Goal: Complete application form

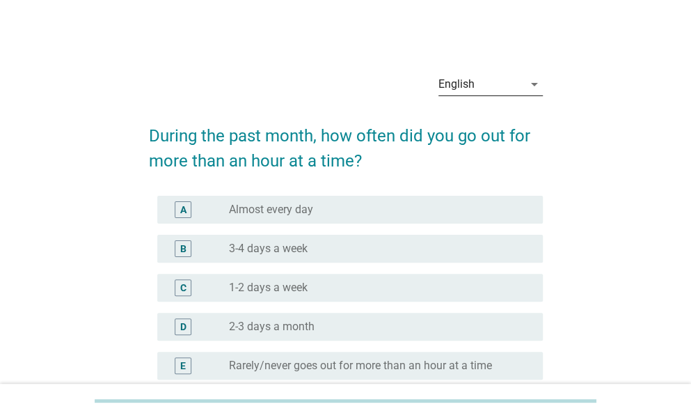
click at [492, 84] on div "English" at bounding box center [481, 84] width 85 height 22
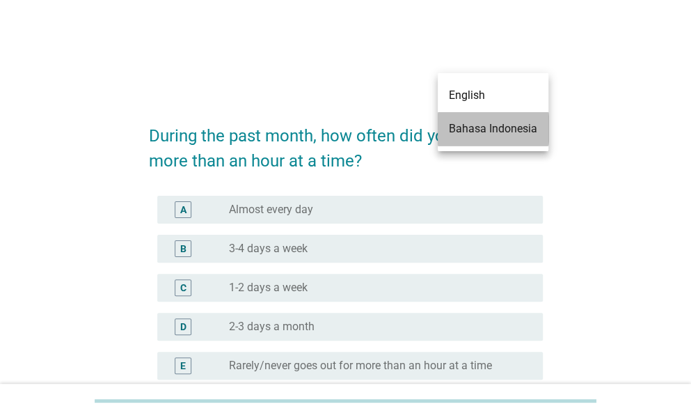
click at [490, 120] on div "Bahasa Indonesia" at bounding box center [493, 128] width 88 height 17
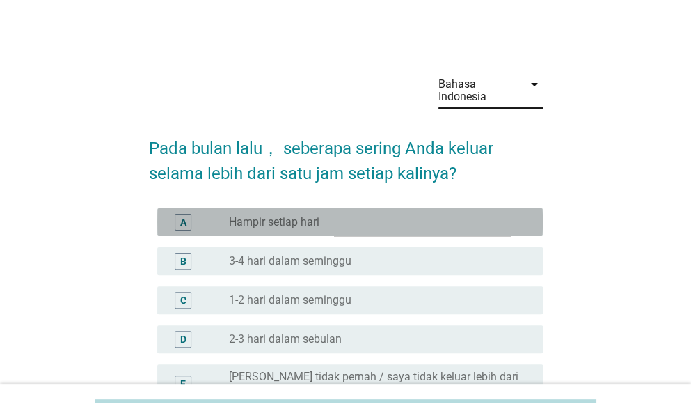
click at [350, 223] on div "radio_button_unchecked Hampir setiap hari" at bounding box center [375, 222] width 292 height 14
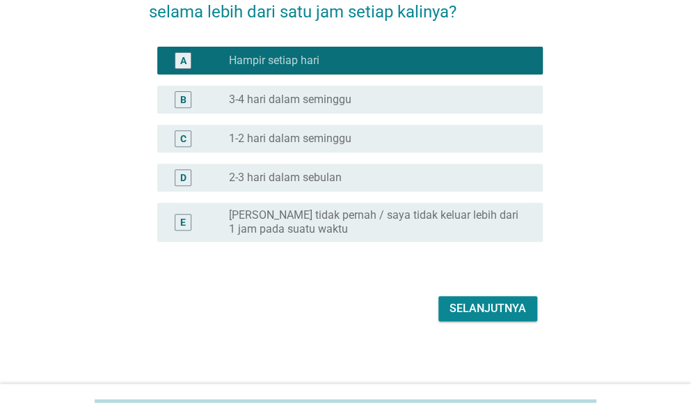
scroll to position [164, 0]
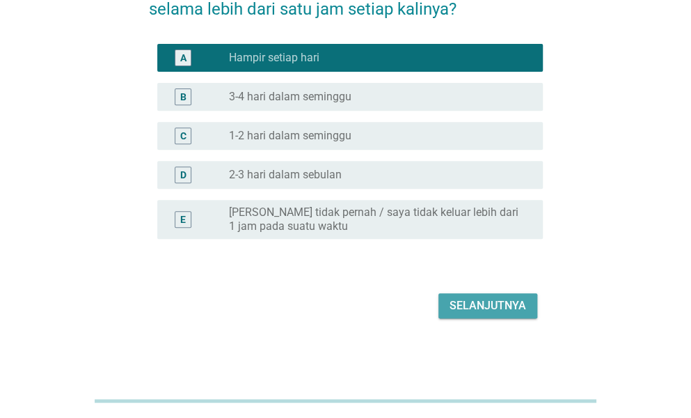
click at [484, 313] on div "Selanjutnya" at bounding box center [488, 305] width 77 height 17
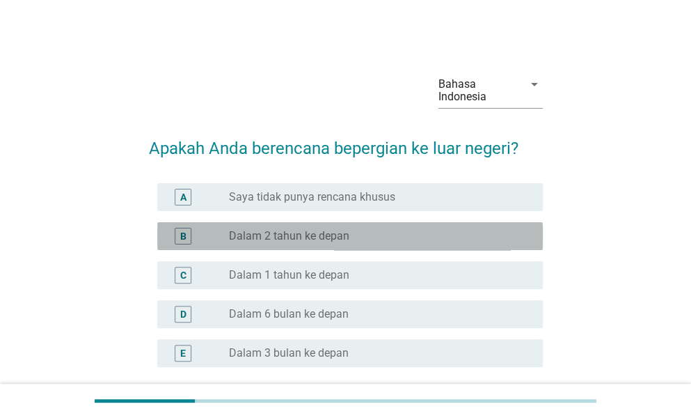
click at [418, 228] on div "radio_button_unchecked Dalam 2 tahun ke depan" at bounding box center [380, 236] width 303 height 17
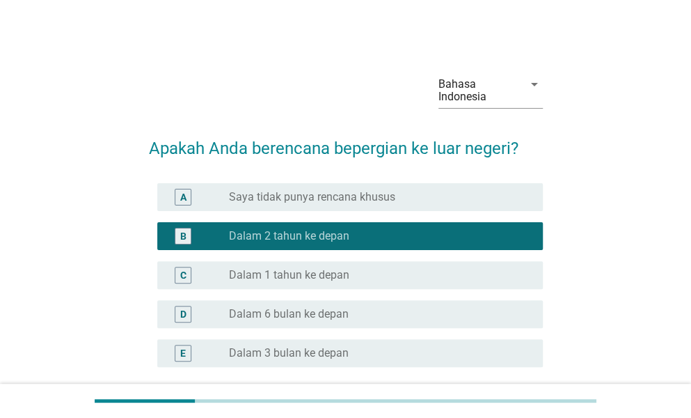
scroll to position [128, 0]
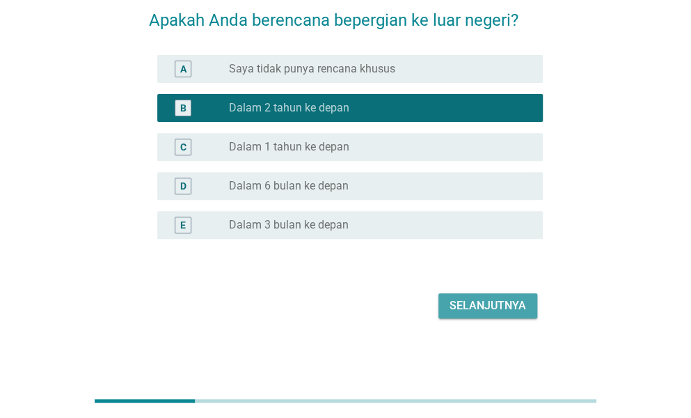
click at [476, 304] on div "Selanjutnya" at bounding box center [488, 305] width 77 height 17
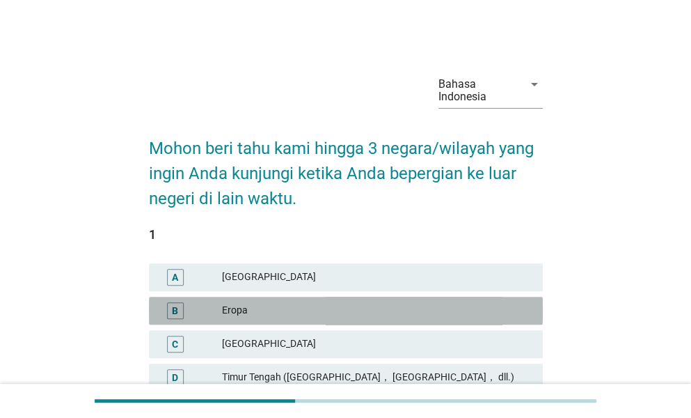
click at [448, 313] on div "Eropa" at bounding box center [377, 310] width 310 height 17
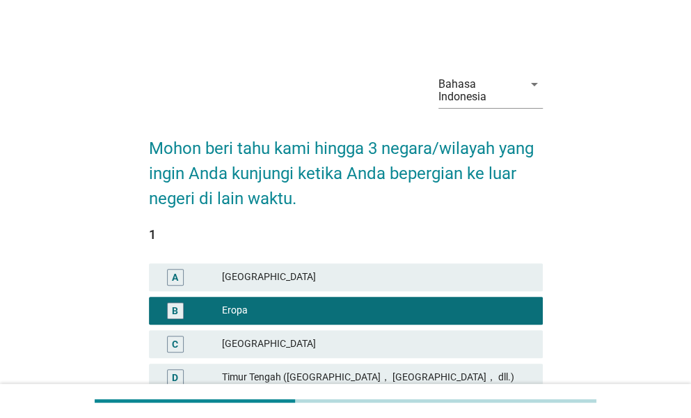
scroll to position [365, 0]
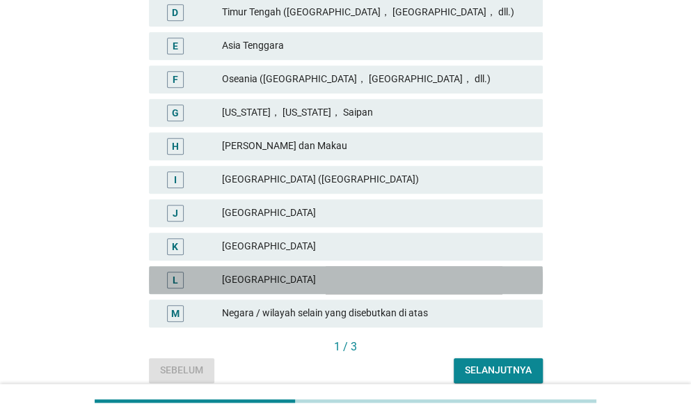
click at [219, 269] on div "L [GEOGRAPHIC_DATA]" at bounding box center [346, 280] width 394 height 28
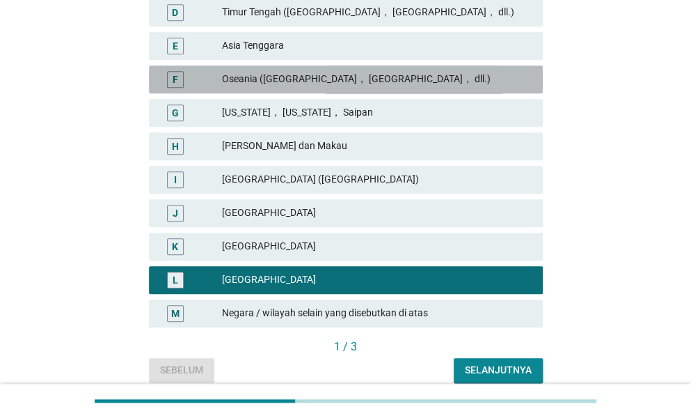
click at [402, 80] on div "Oseania ([GEOGRAPHIC_DATA]， [GEOGRAPHIC_DATA]， dll.)" at bounding box center [377, 79] width 310 height 17
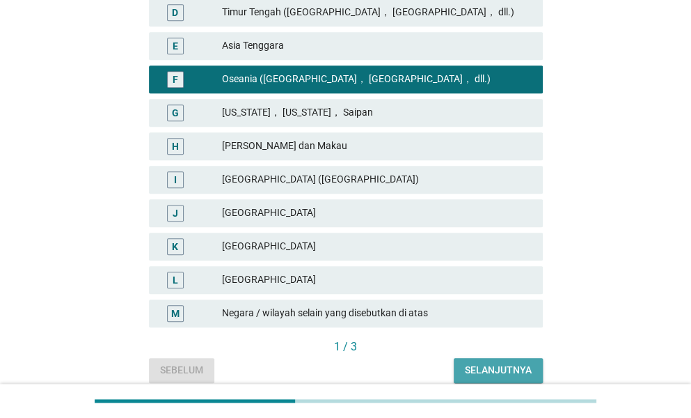
click at [471, 374] on div "Selanjutnya" at bounding box center [498, 370] width 67 height 15
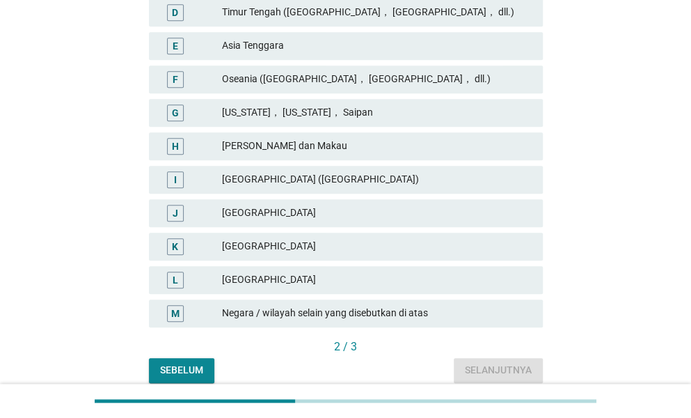
scroll to position [0, 0]
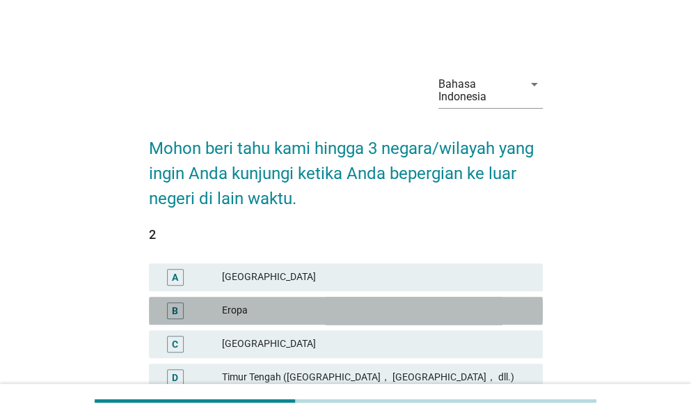
click at [426, 306] on div "Eropa" at bounding box center [377, 310] width 310 height 17
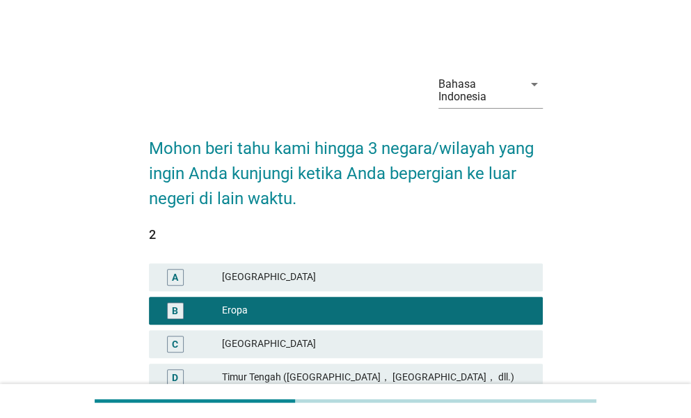
scroll to position [365, 0]
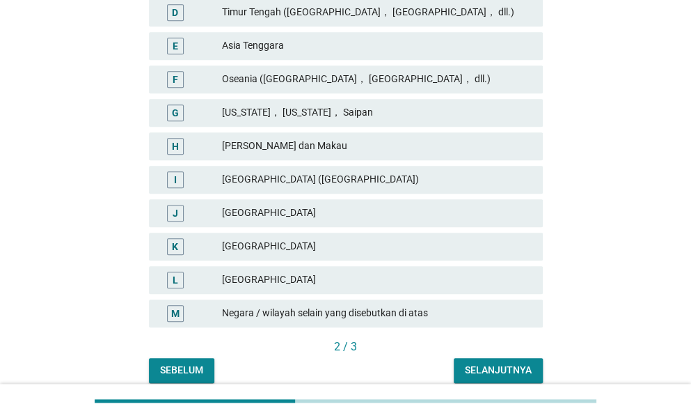
click at [324, 150] on div "[PERSON_NAME] dan Makau" at bounding box center [377, 146] width 310 height 17
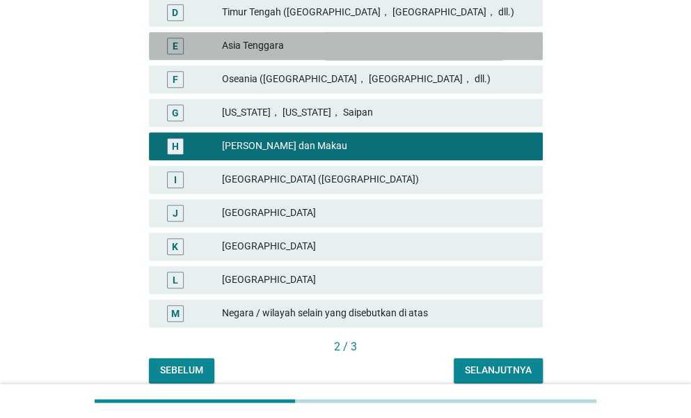
click at [360, 52] on div "Asia Tenggara" at bounding box center [377, 46] width 310 height 17
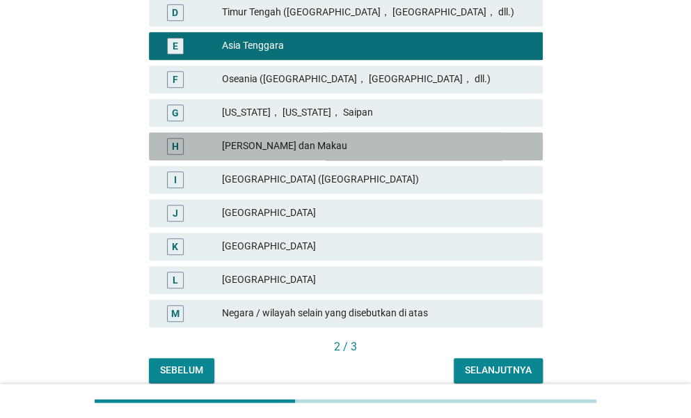
click at [309, 150] on div "[PERSON_NAME] dan Makau" at bounding box center [377, 146] width 310 height 17
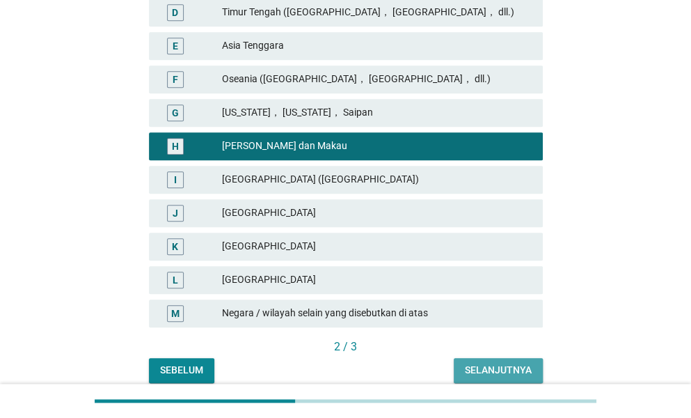
click at [485, 367] on div "Selanjutnya" at bounding box center [498, 370] width 67 height 15
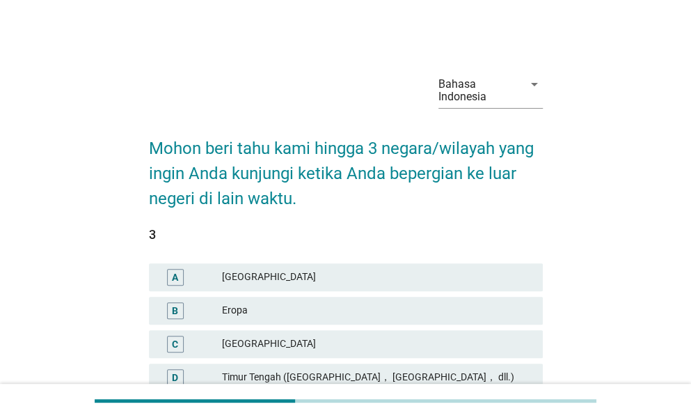
click at [437, 310] on div "Eropa" at bounding box center [377, 310] width 310 height 17
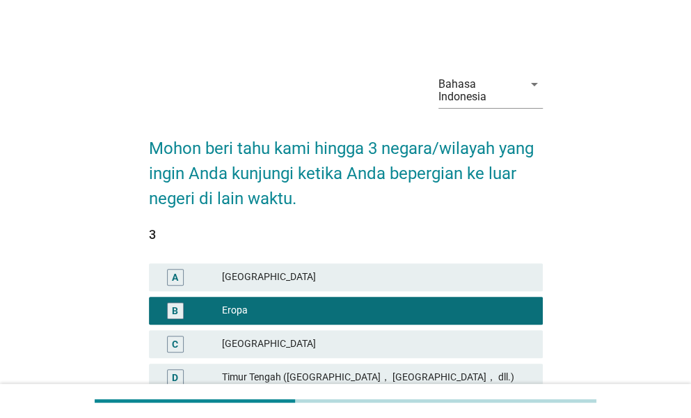
click at [302, 378] on div "Timur Tengah ([GEOGRAPHIC_DATA]， [GEOGRAPHIC_DATA]， dll.)" at bounding box center [377, 377] width 310 height 17
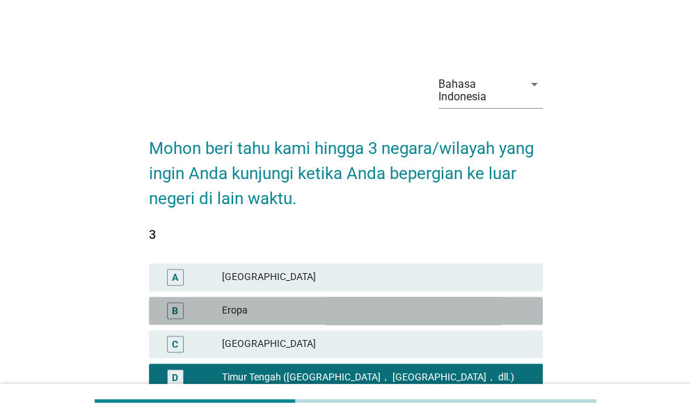
click at [304, 310] on div "Eropa" at bounding box center [377, 310] width 310 height 17
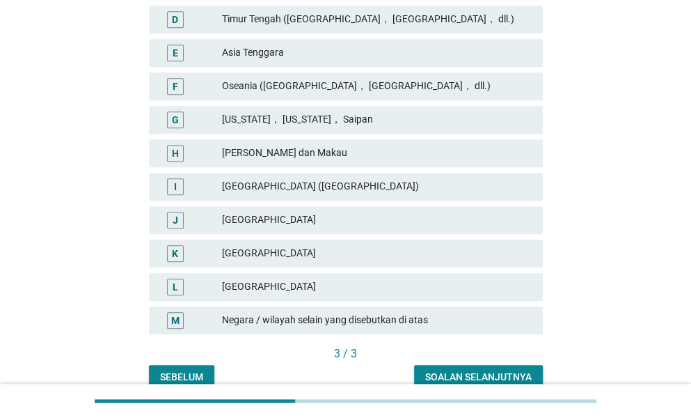
scroll to position [364, 0]
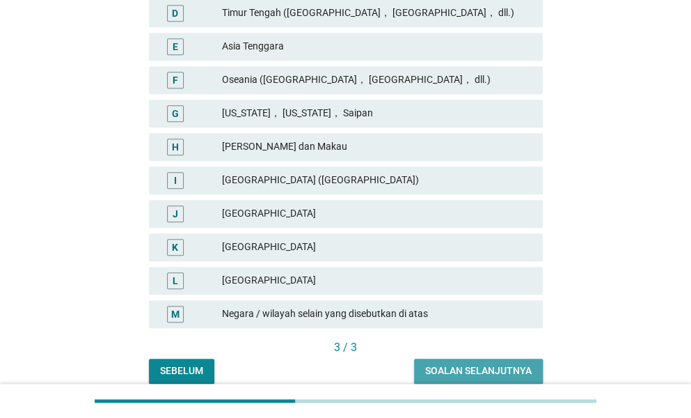
click at [446, 361] on button "Soalan selanjutnya" at bounding box center [478, 371] width 129 height 25
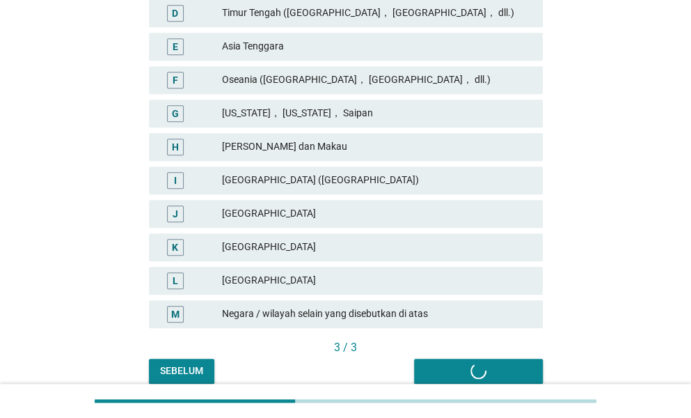
scroll to position [0, 0]
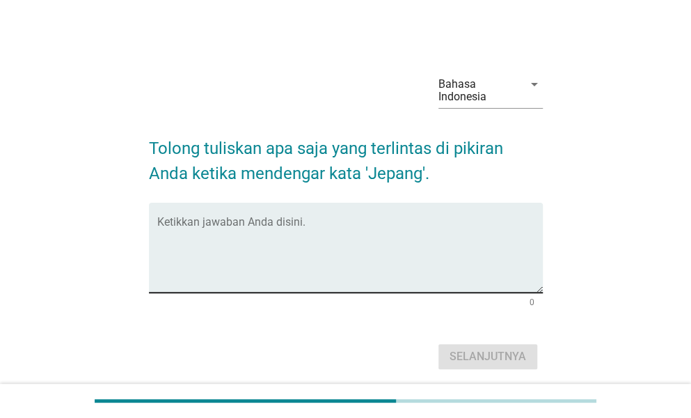
click at [329, 251] on textarea "Ketikkan jawaban Anda disini." at bounding box center [350, 255] width 386 height 73
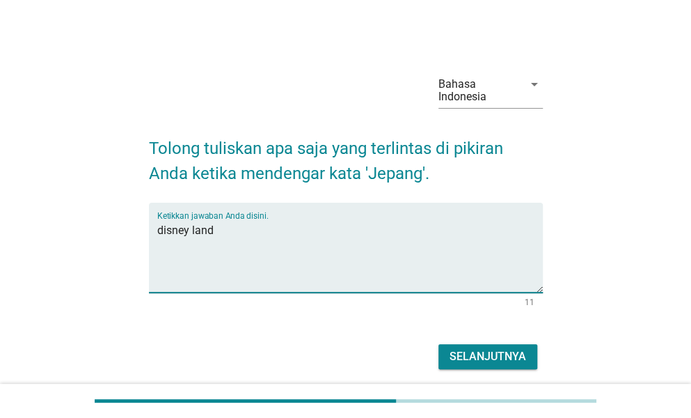
type textarea "disney land"
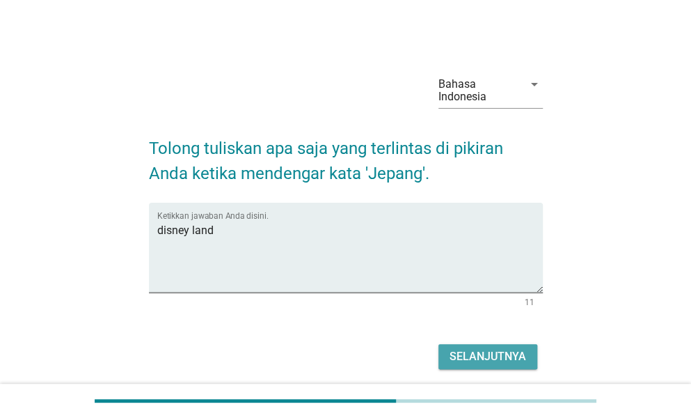
click at [492, 361] on div "Selanjutnya" at bounding box center [488, 356] width 77 height 17
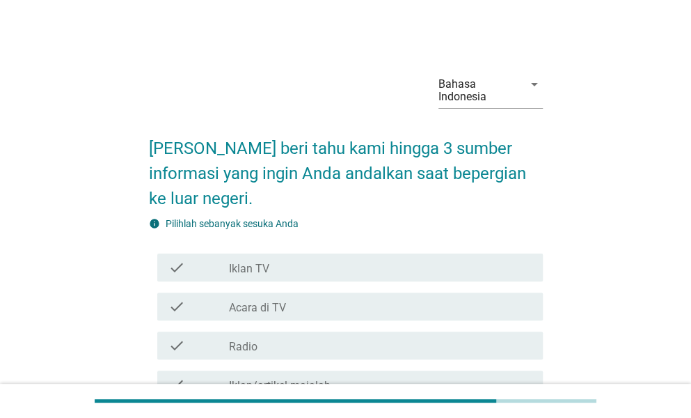
click at [465, 283] on div "check check_box_outline_blank Iklan TV" at bounding box center [346, 267] width 394 height 39
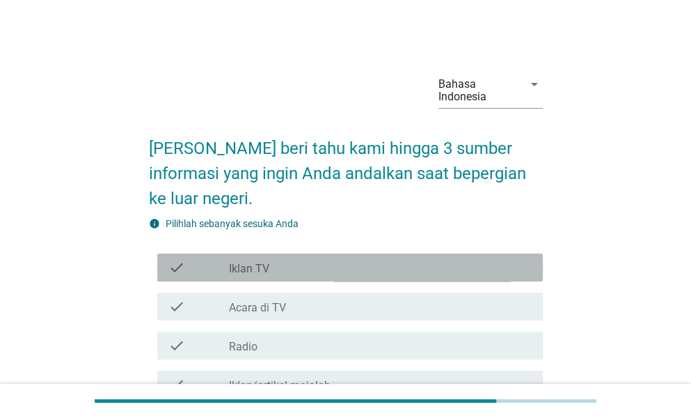
click at [436, 262] on div "check_box_outline_blank Iklan TV" at bounding box center [380, 267] width 303 height 17
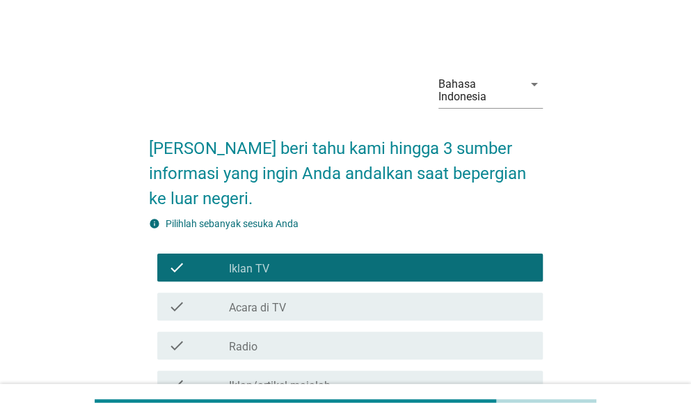
scroll to position [365, 0]
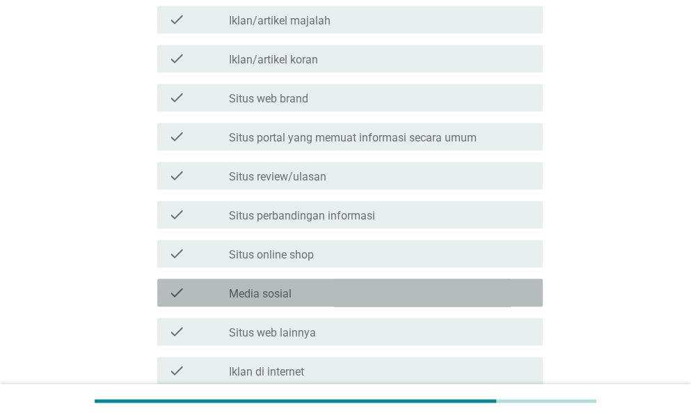
click at [256, 294] on label "Media sosial" at bounding box center [260, 294] width 63 height 14
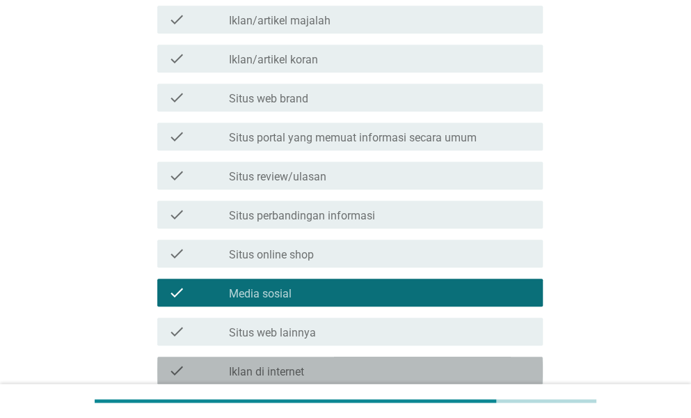
click at [276, 371] on label "Iklan di internet" at bounding box center [266, 372] width 75 height 14
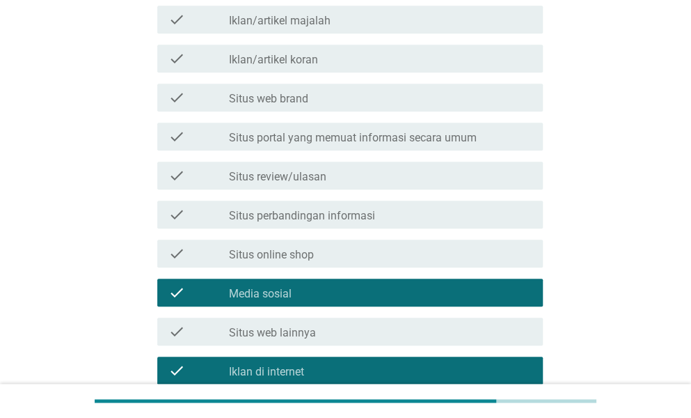
scroll to position [572, 0]
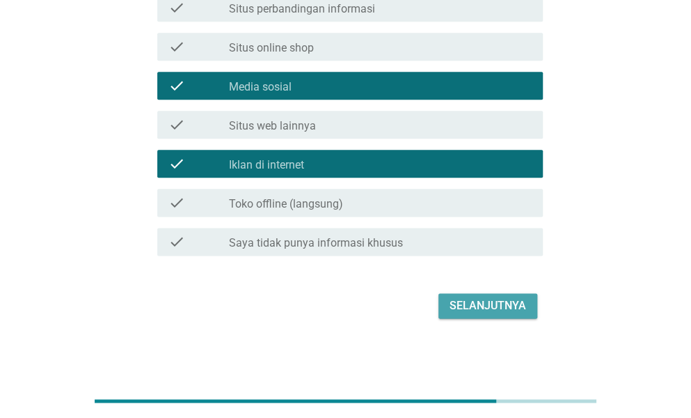
click at [508, 306] on div "Selanjutnya" at bounding box center [488, 305] width 77 height 17
